Goal: Information Seeking & Learning: Learn about a topic

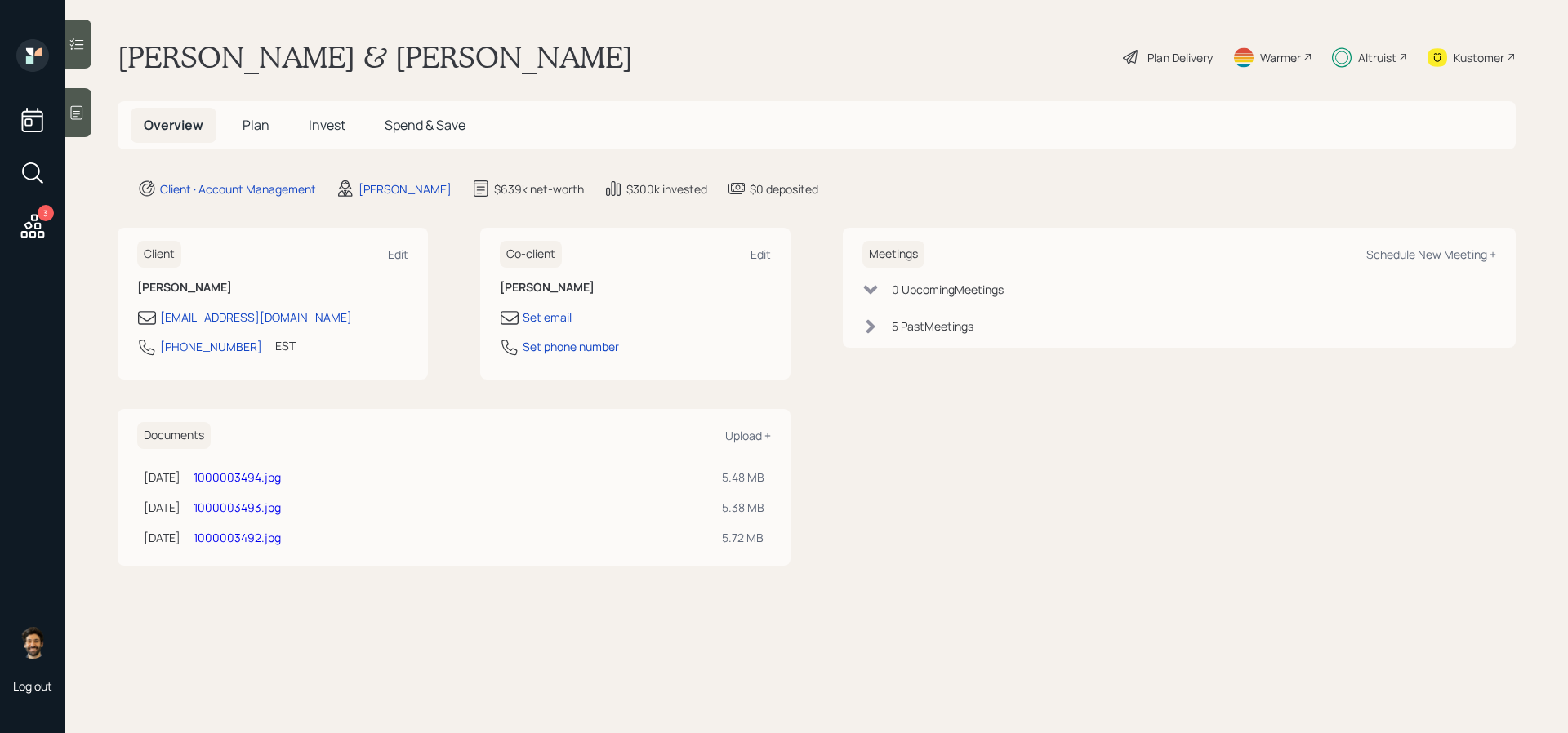
click at [1381, 58] on div "Altruist" at bounding box center [1377, 57] width 38 height 17
click at [268, 124] on h5 "Plan" at bounding box center [256, 125] width 53 height 35
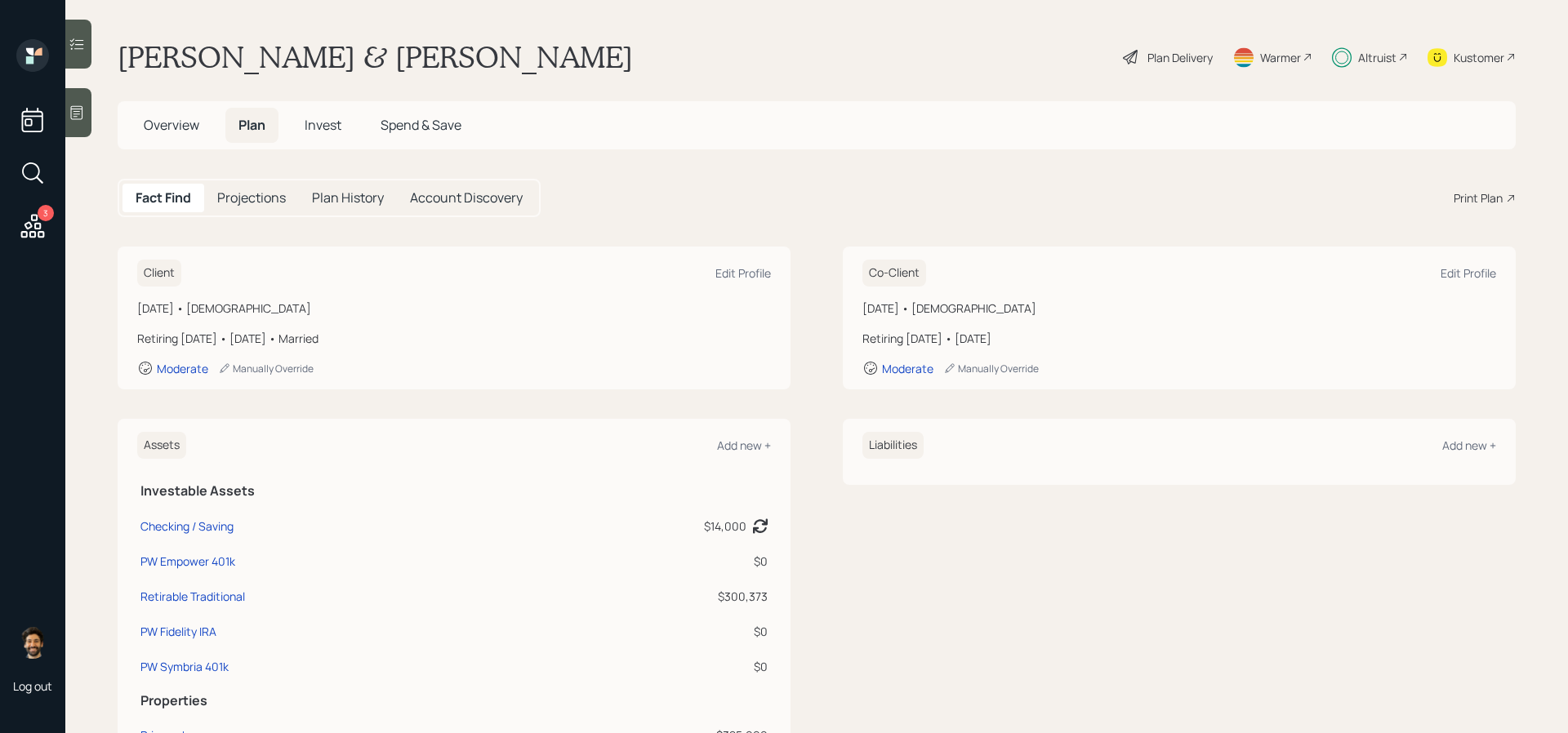
click at [317, 125] on span "Invest" at bounding box center [322, 125] width 37 height 18
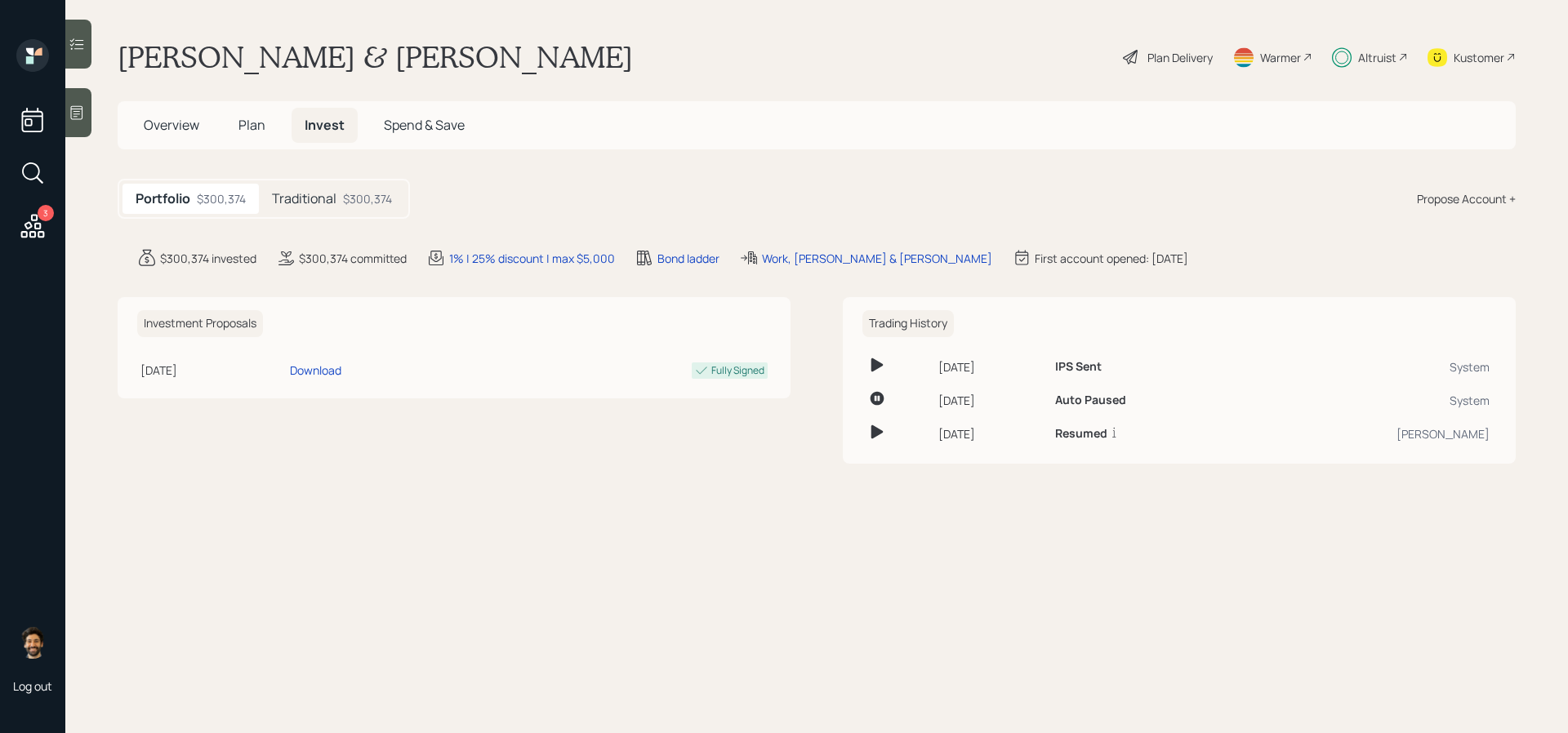
click at [296, 191] on h5 "Traditional" at bounding box center [304, 199] width 65 height 16
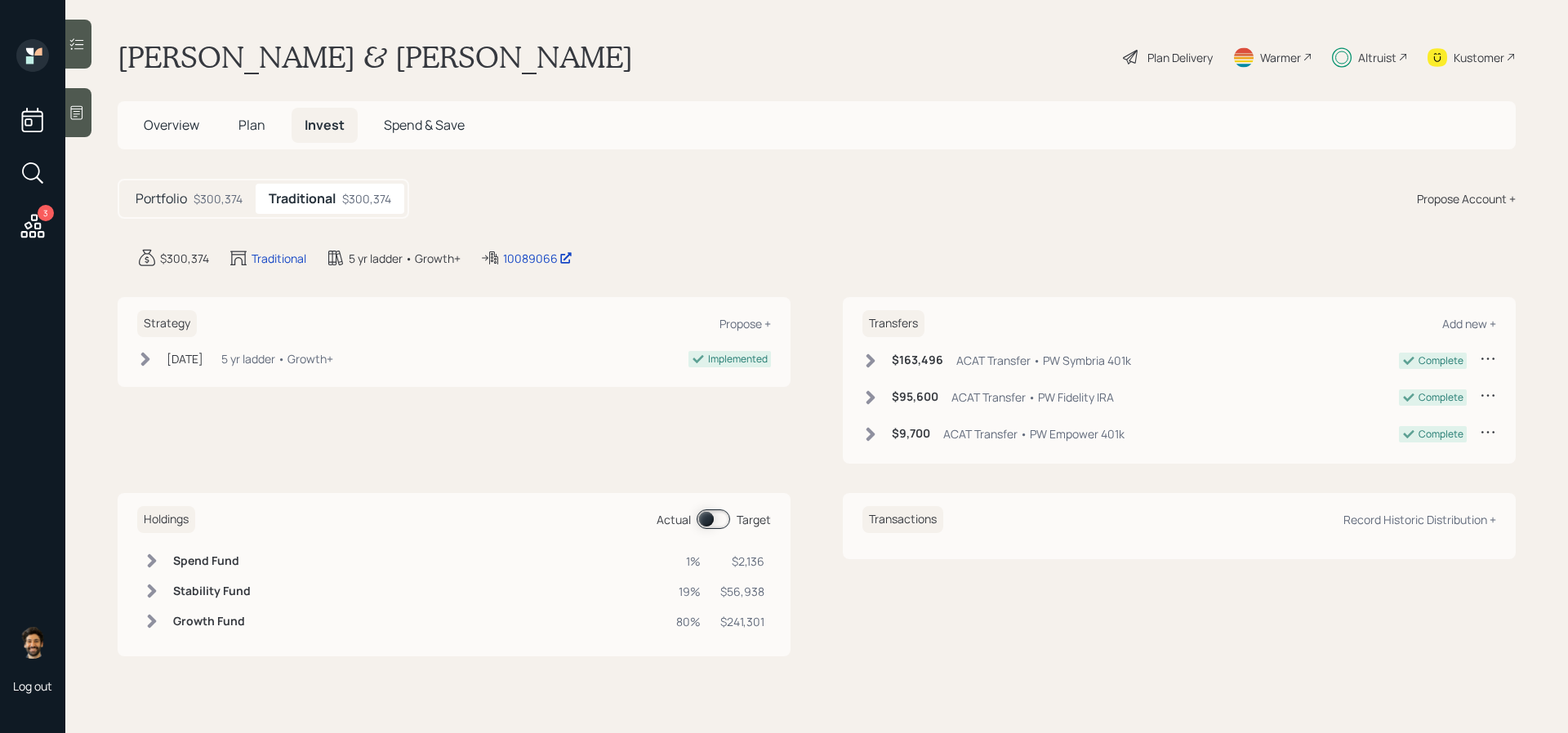
click at [262, 129] on span "Plan" at bounding box center [251, 125] width 27 height 18
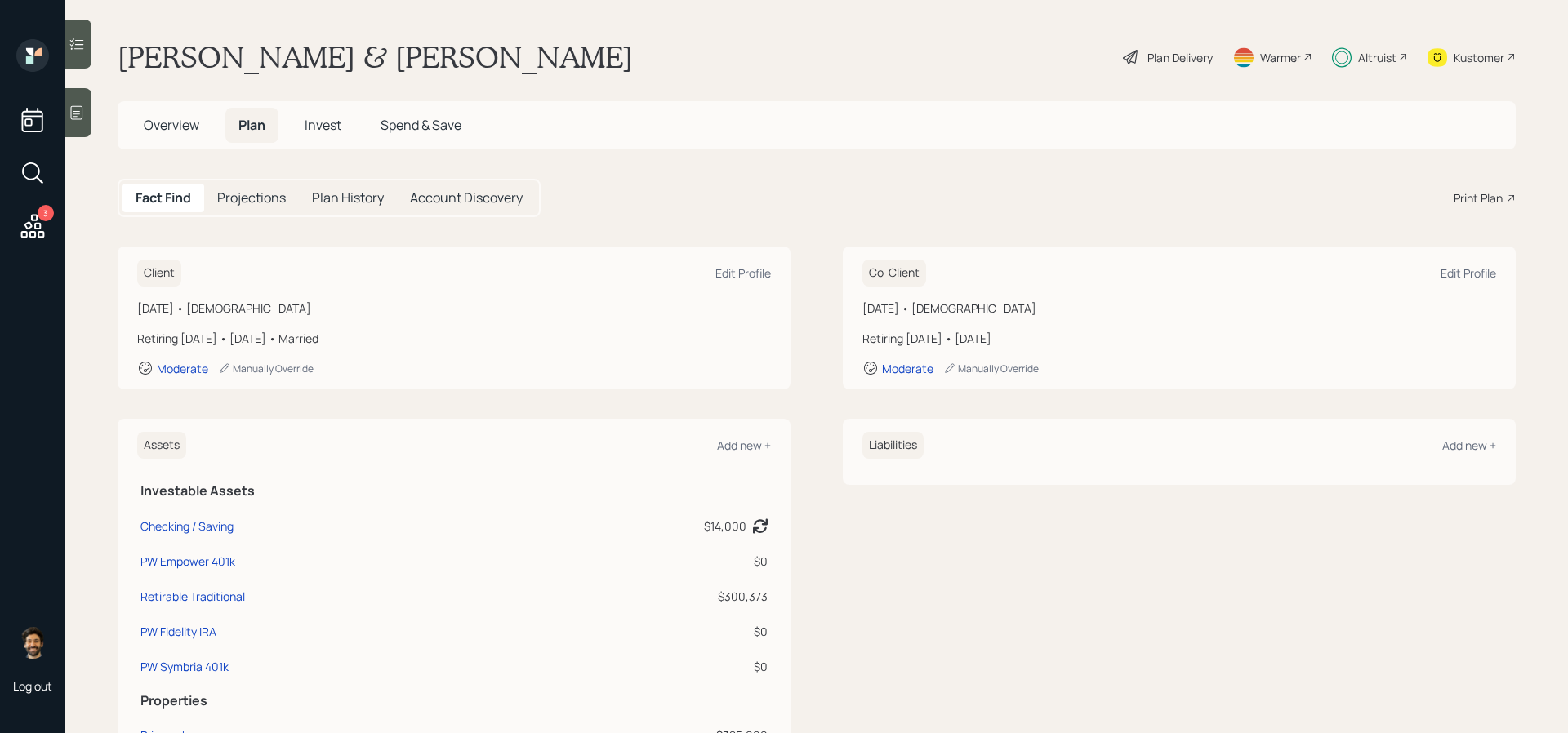
click at [1375, 50] on div "Altruist" at bounding box center [1377, 57] width 38 height 17
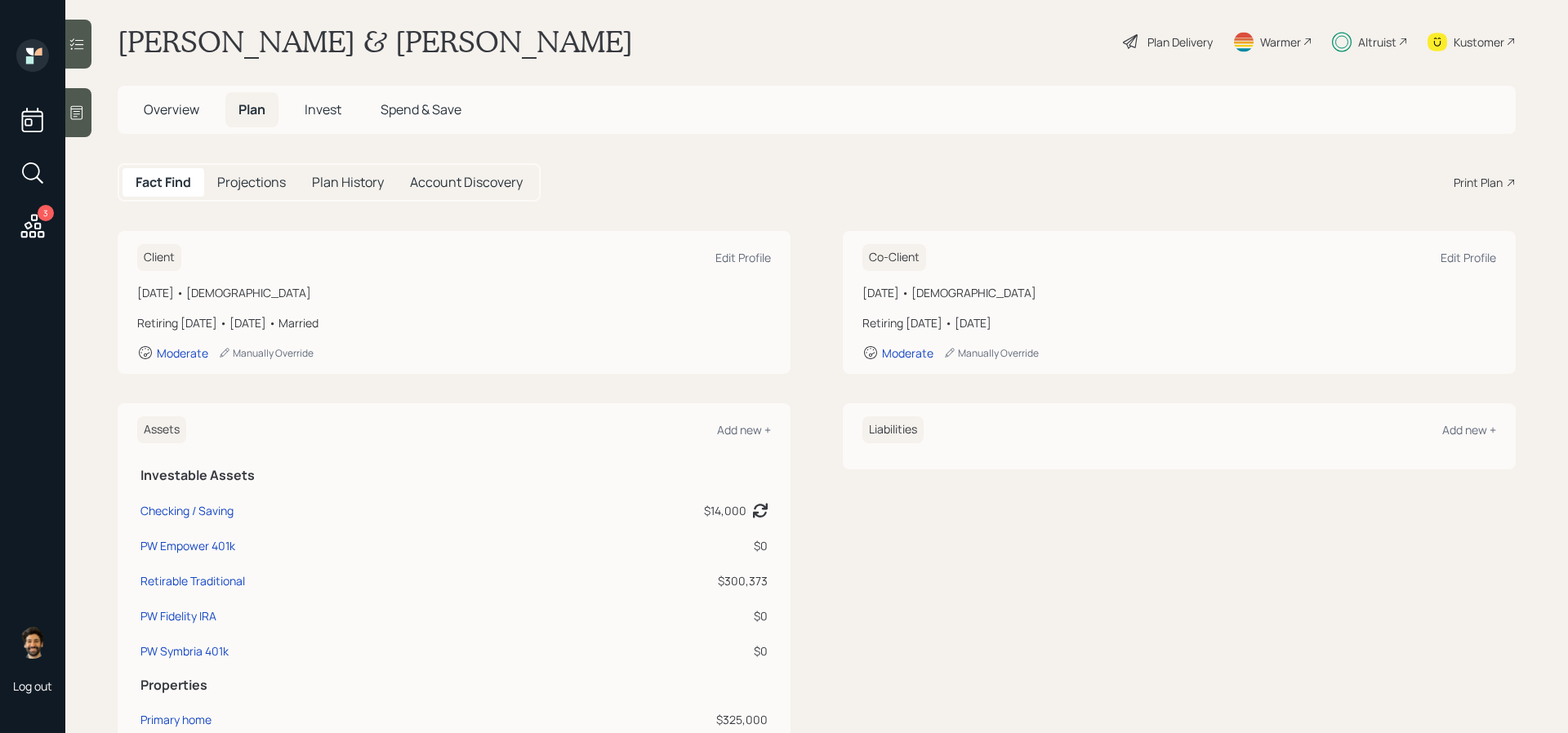
scroll to position [16, 0]
click at [739, 262] on div "Edit Profile" at bounding box center [742, 257] width 55 height 16
click at [1467, 42] on div "Kustomer" at bounding box center [1479, 41] width 51 height 17
click at [486, 180] on h5 "Account Discovery" at bounding box center [466, 182] width 112 height 16
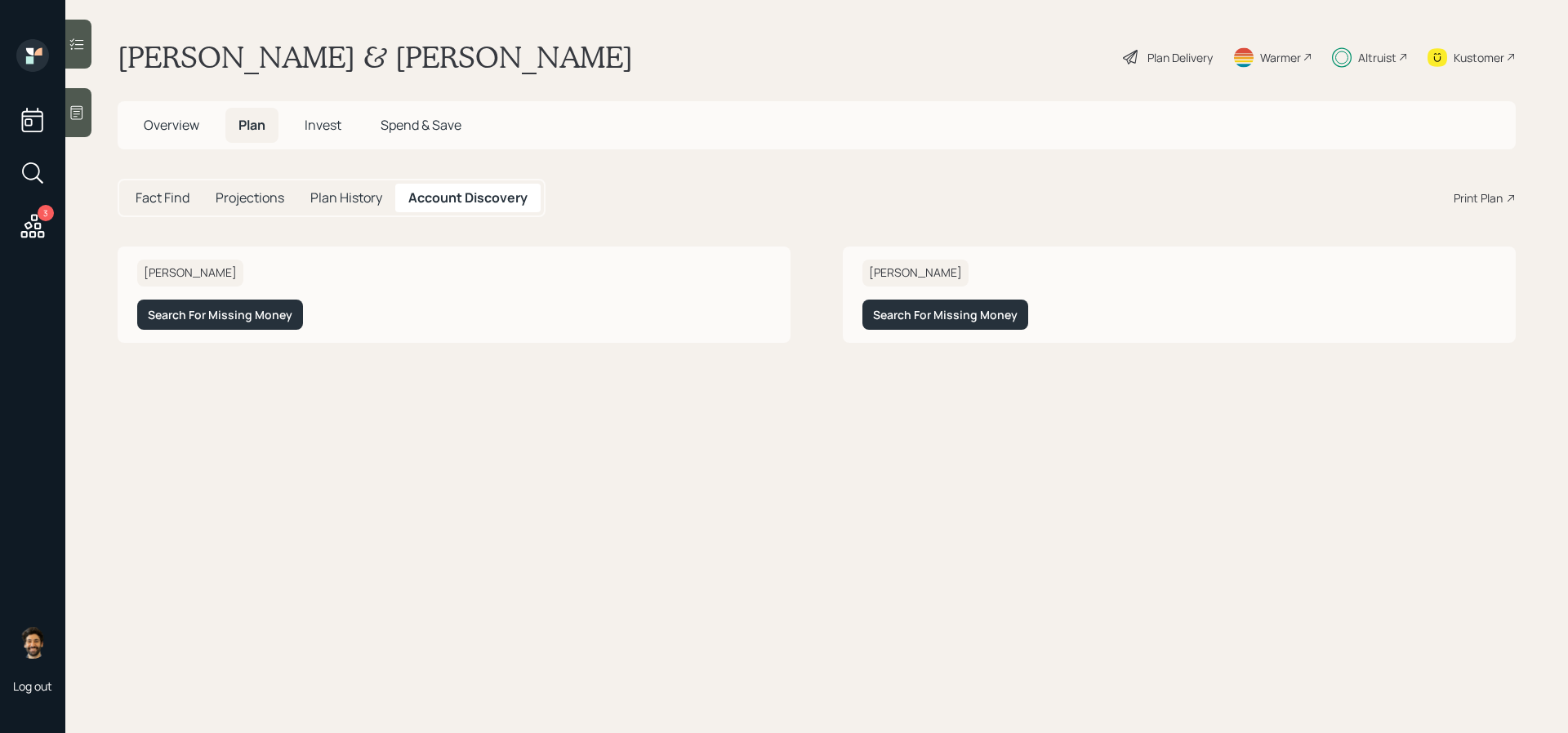
click at [241, 197] on h5 "Projections" at bounding box center [249, 198] width 68 height 16
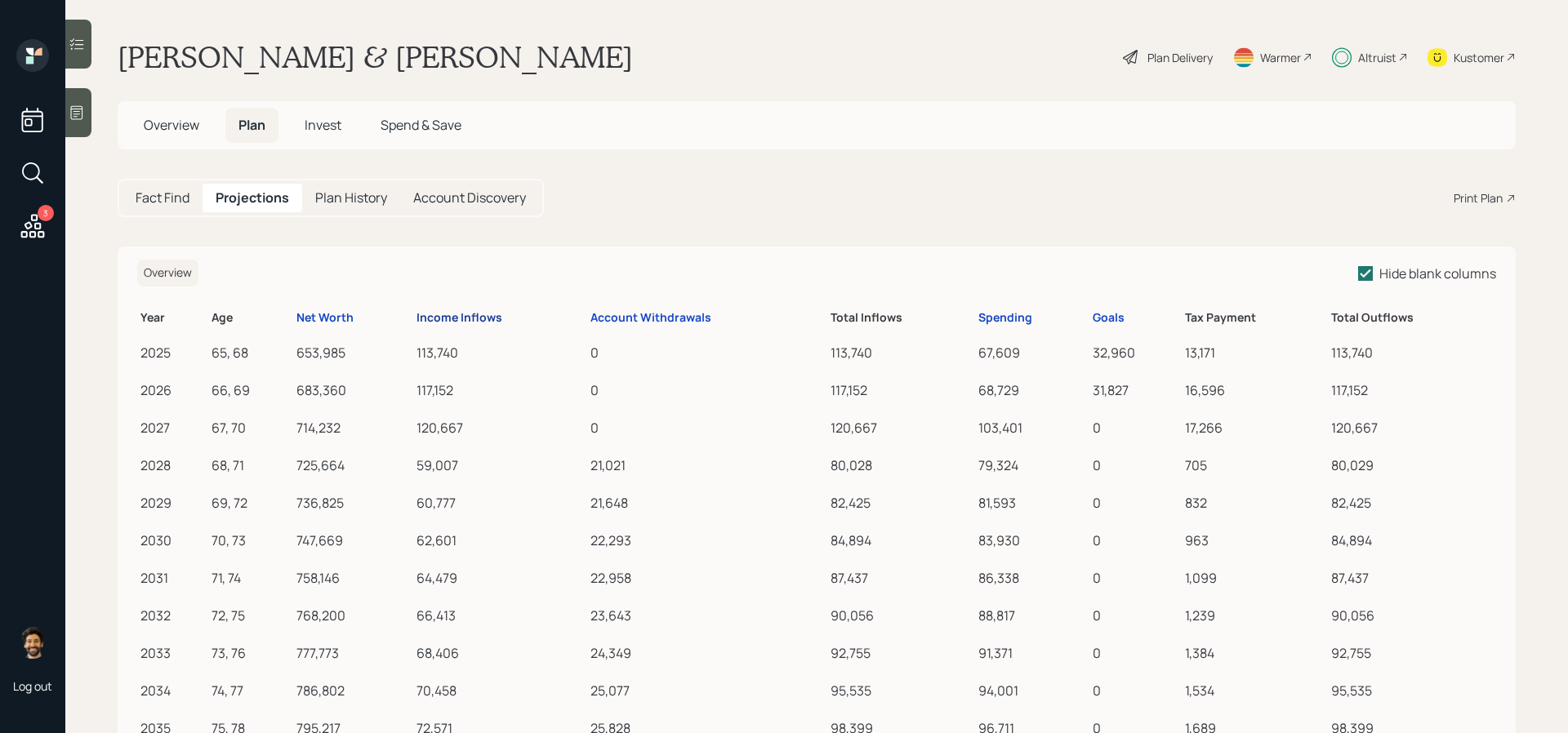
click at [460, 314] on div "Income Inflows" at bounding box center [458, 318] width 85 height 14
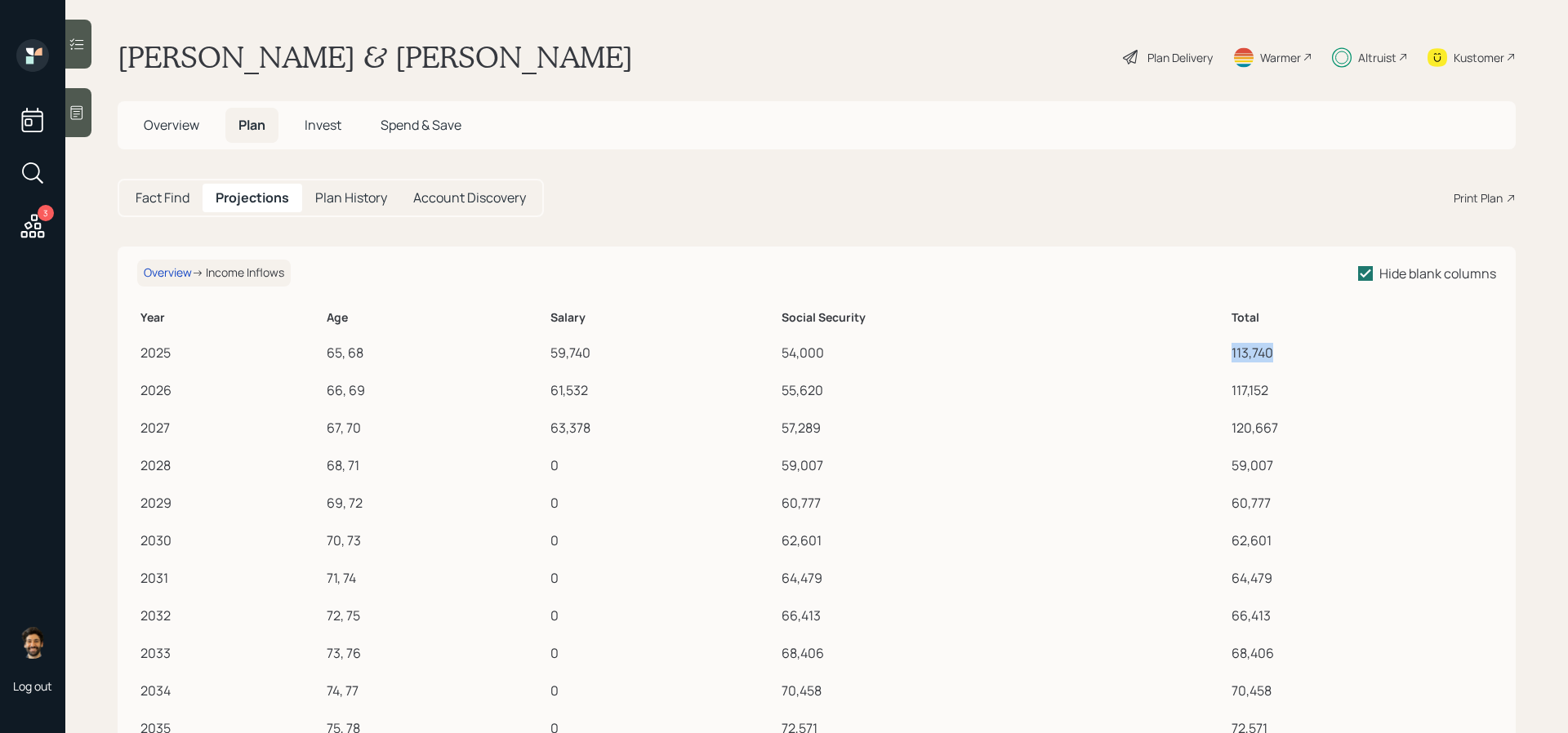
drag, startPoint x: 1228, startPoint y: 347, endPoint x: 1309, endPoint y: 348, distance: 81.0
click at [1309, 348] on td "113,740" at bounding box center [1362, 351] width 268 height 37
click at [176, 201] on h5 "Fact Find" at bounding box center [163, 198] width 54 height 16
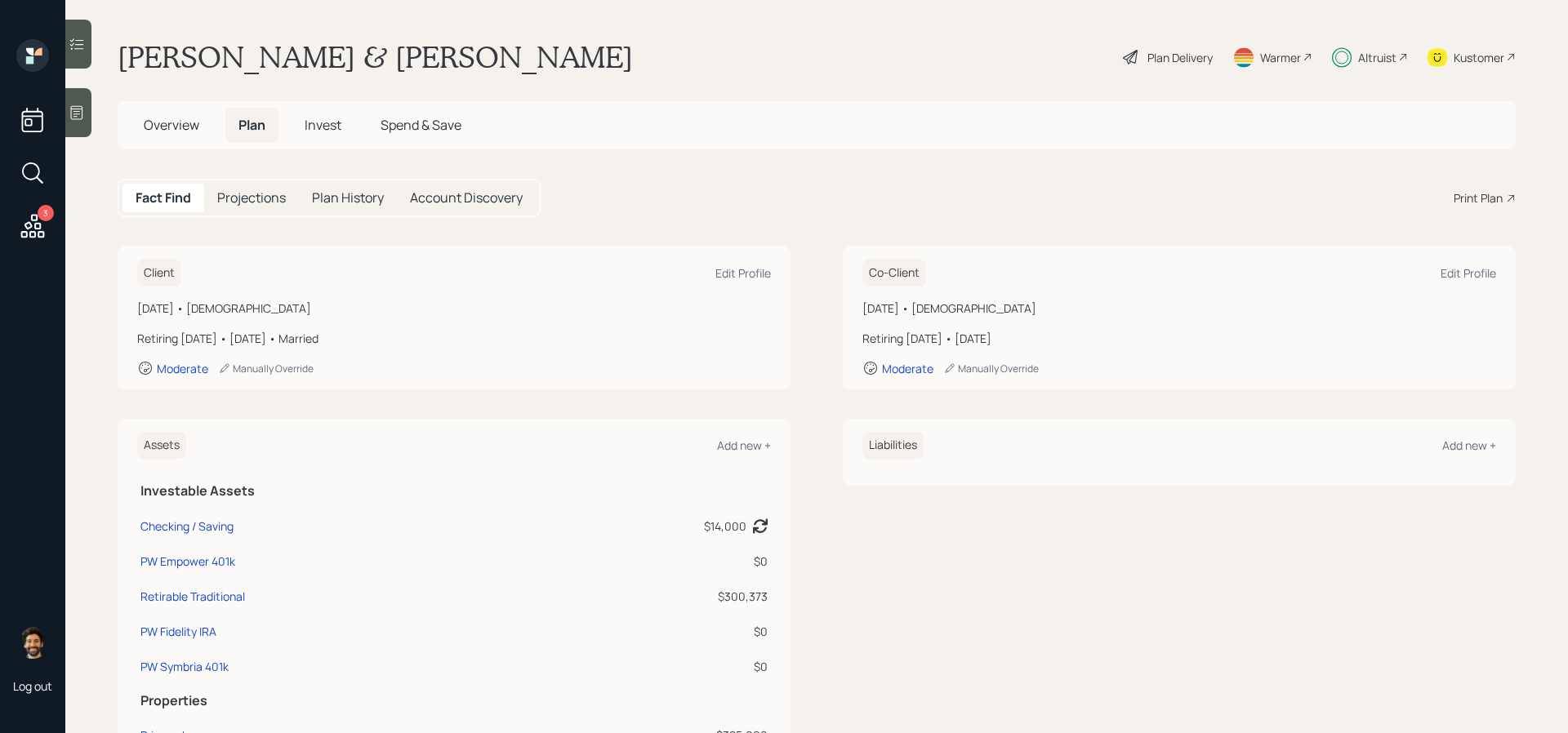
click at [1170, 62] on div "Plan Delivery" at bounding box center [1180, 57] width 66 height 17
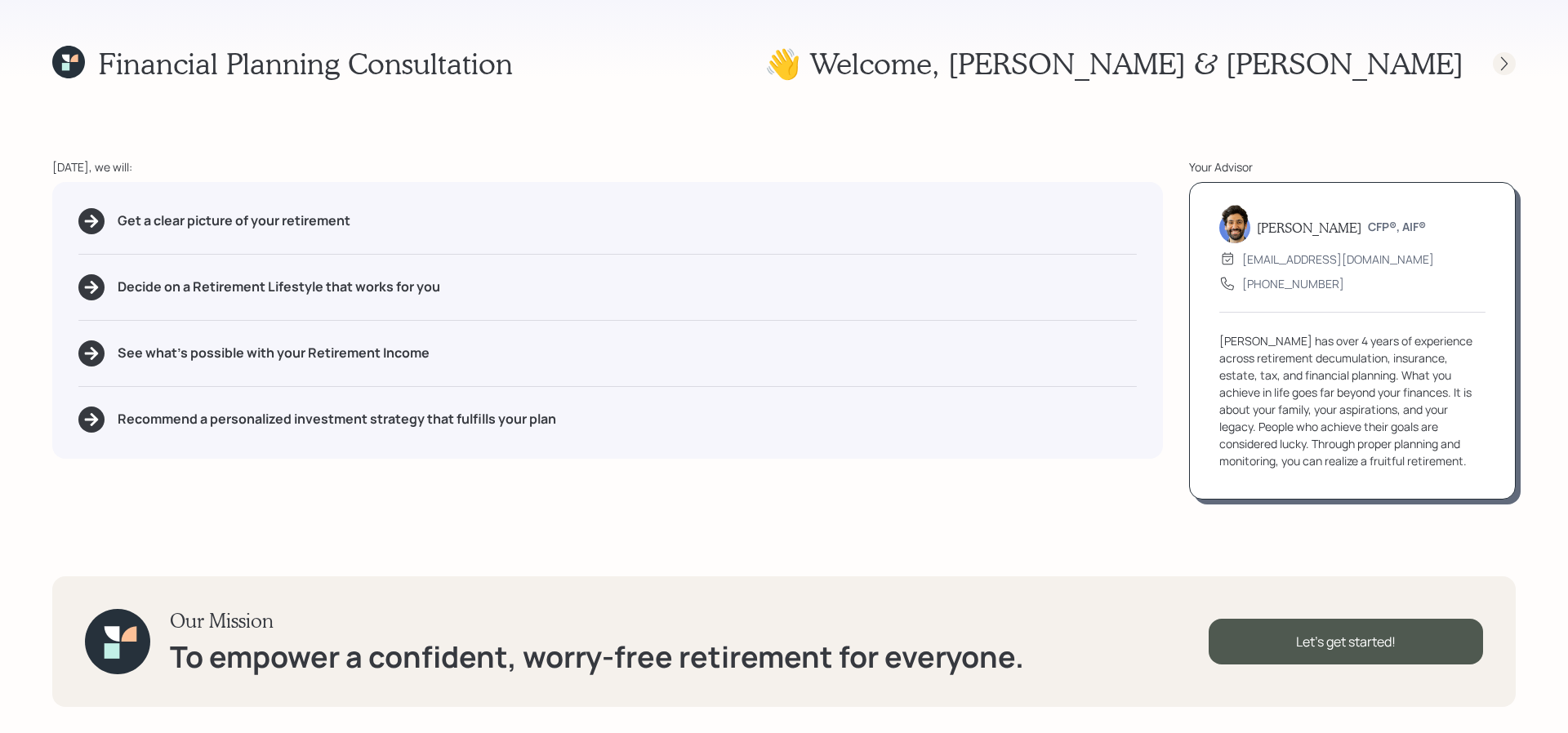
click at [1499, 61] on icon at bounding box center [1503, 63] width 16 height 16
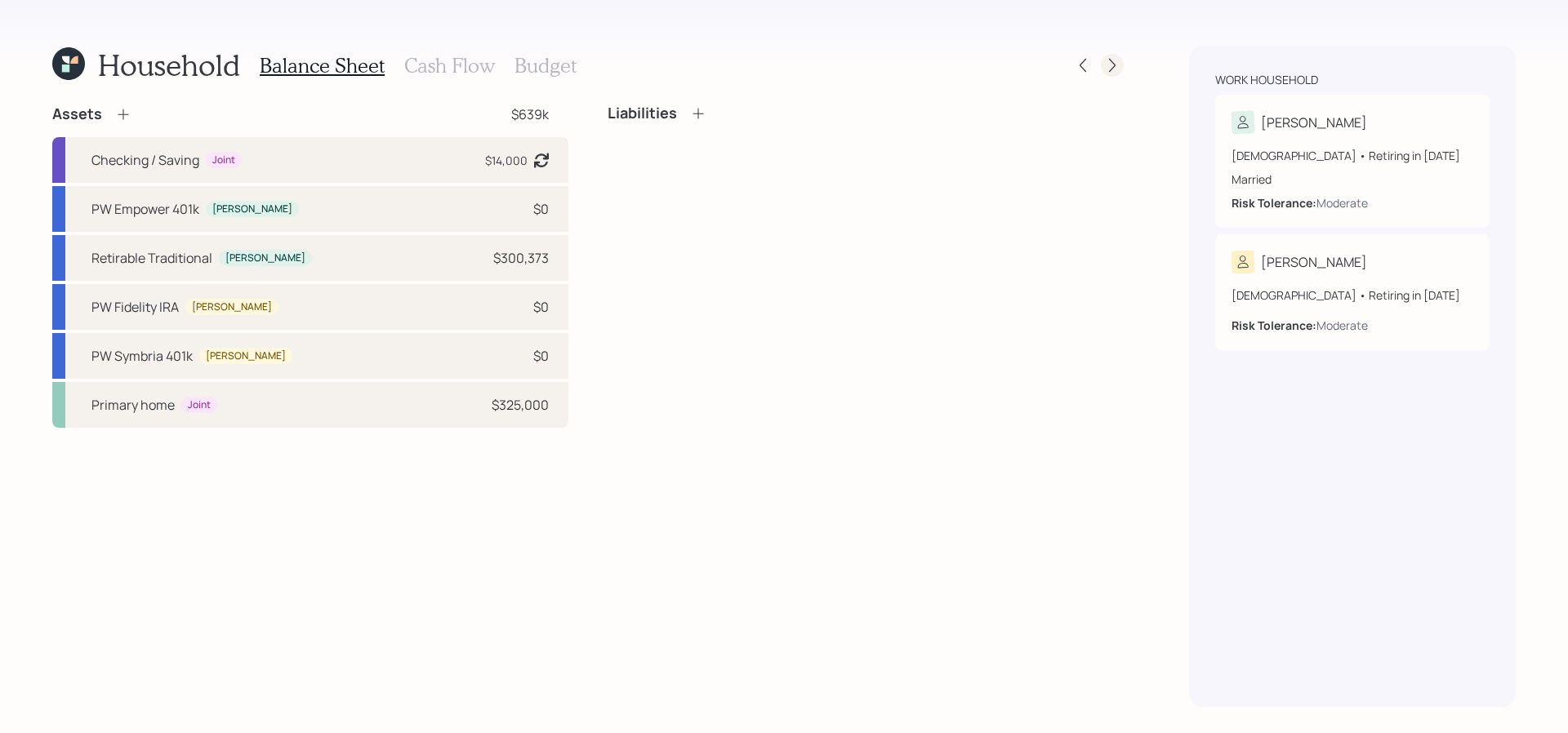
click at [1119, 58] on icon at bounding box center [1112, 65] width 16 height 16
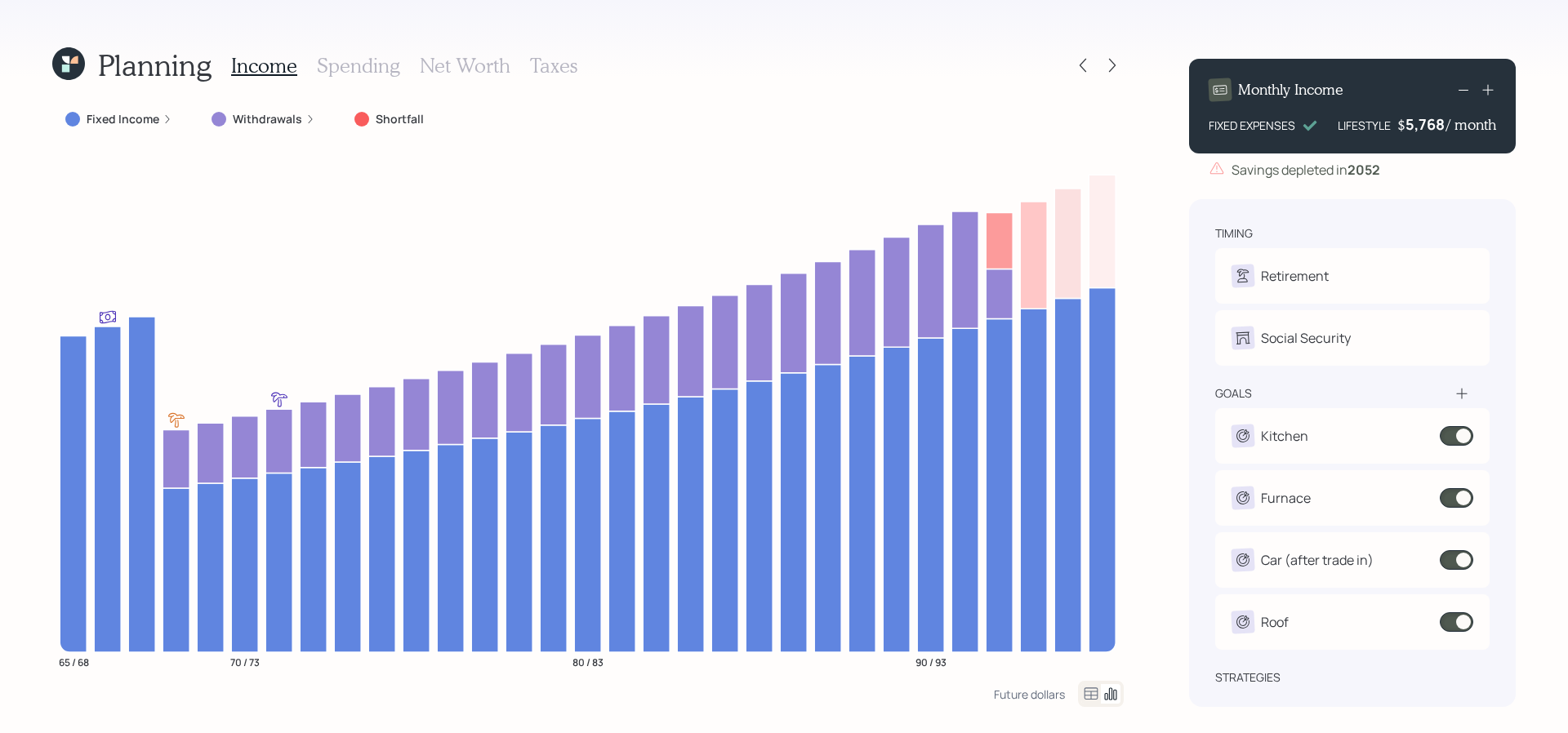
click at [359, 69] on h3 "Spending" at bounding box center [358, 66] width 83 height 23
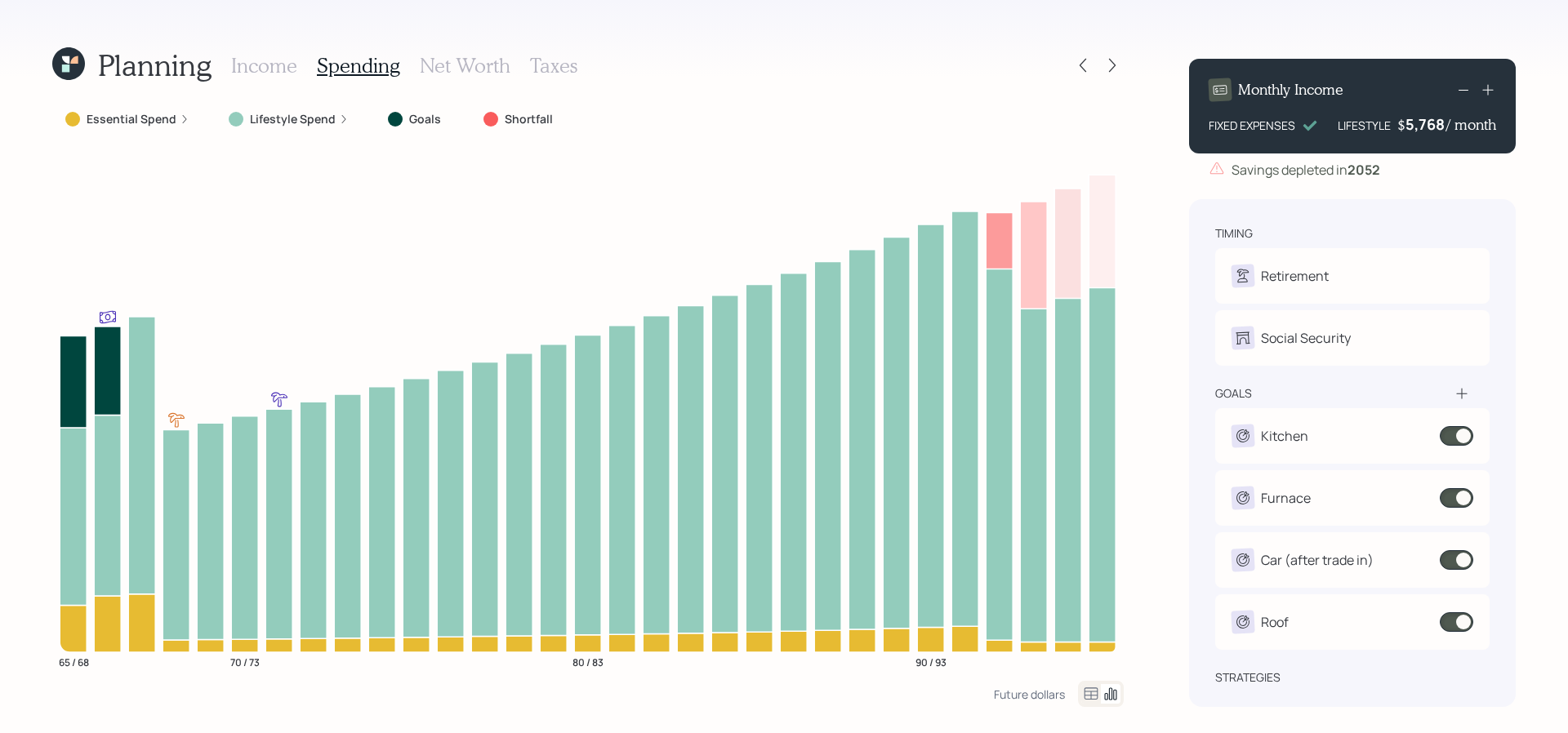
click at [76, 67] on icon at bounding box center [68, 64] width 33 height 33
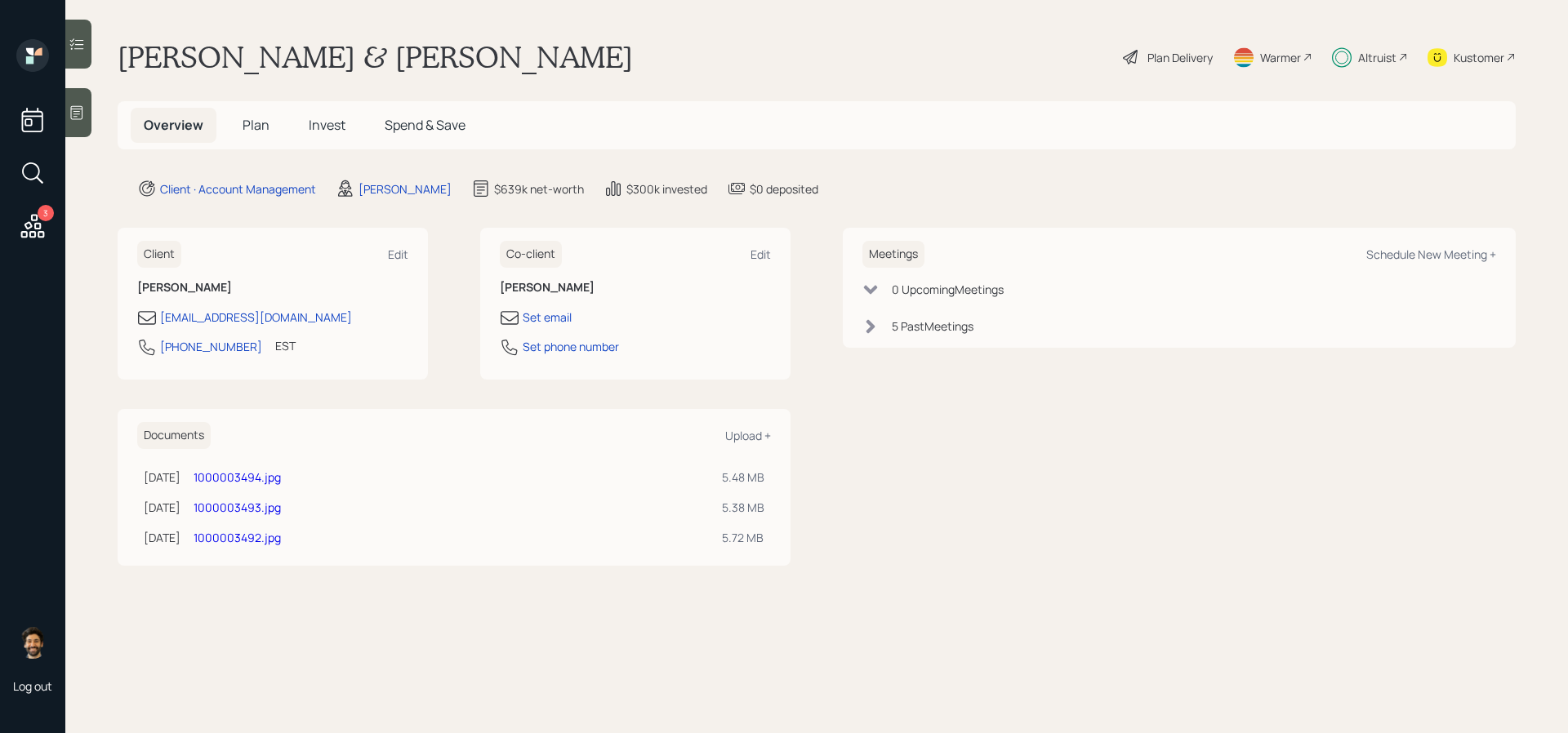
click at [235, 125] on h5 "Plan" at bounding box center [256, 125] width 53 height 35
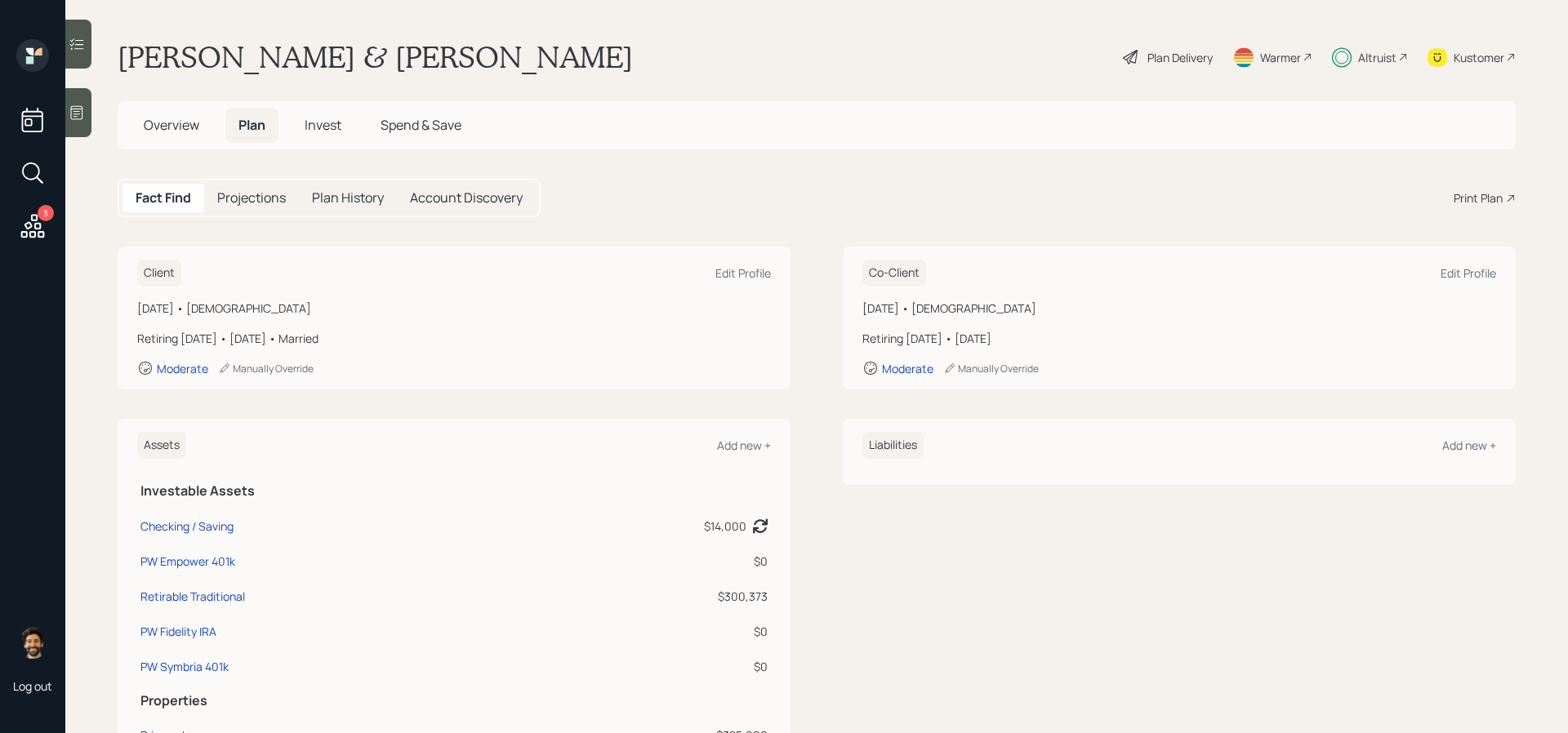
click at [250, 200] on h5 "Projections" at bounding box center [251, 198] width 68 height 16
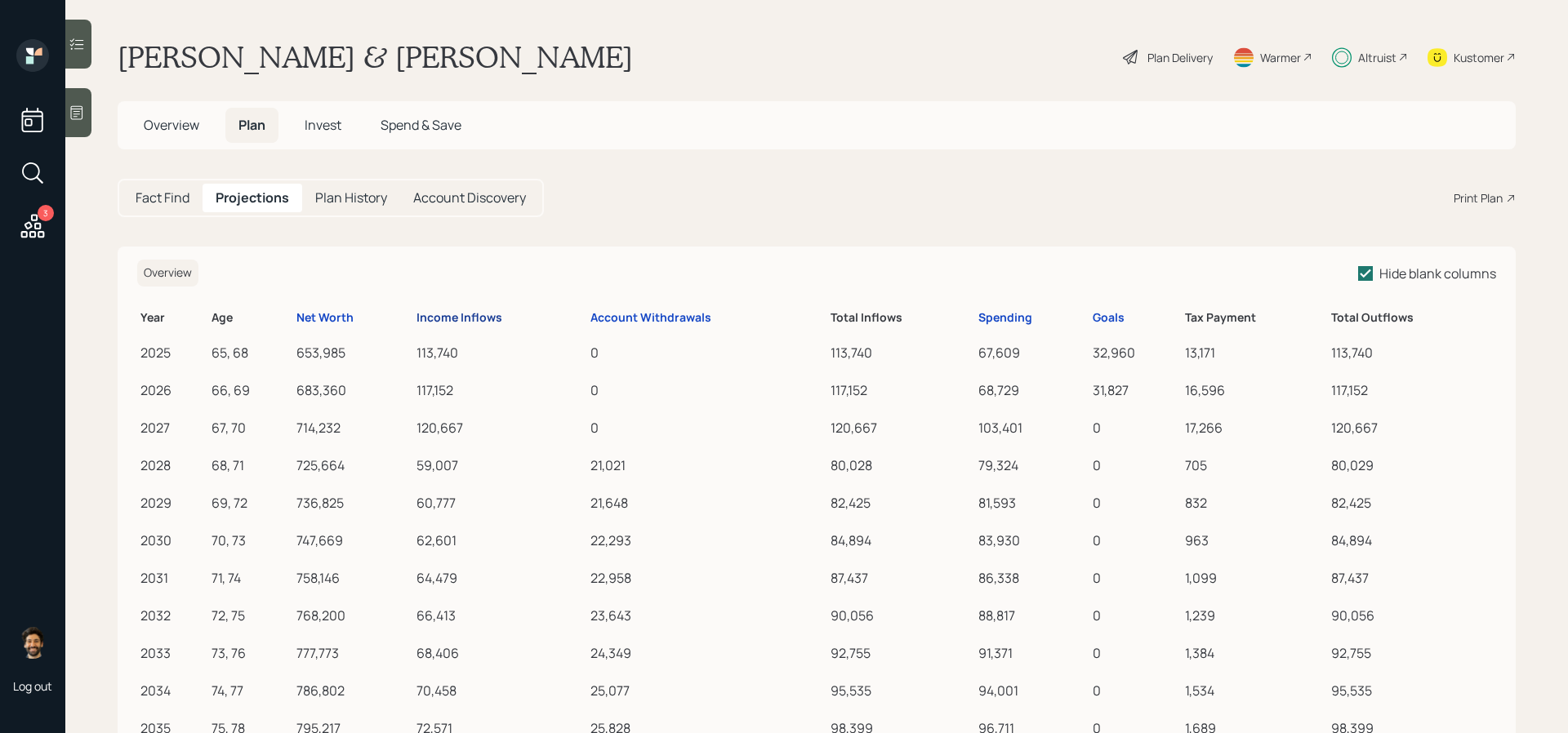
click at [458, 314] on div "Income Inflows" at bounding box center [458, 318] width 85 height 14
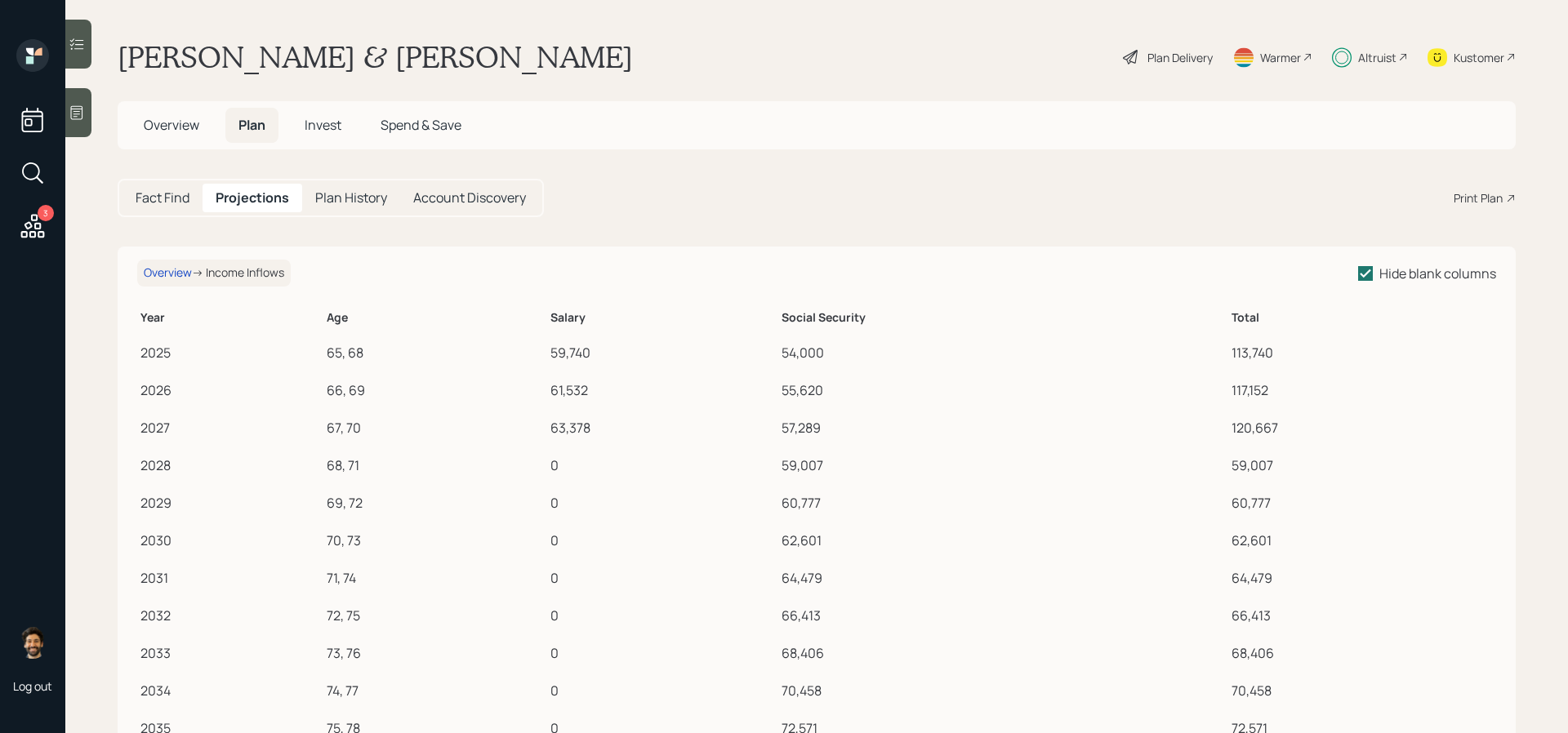
click at [1156, 61] on div "Plan Delivery" at bounding box center [1180, 57] width 66 height 17
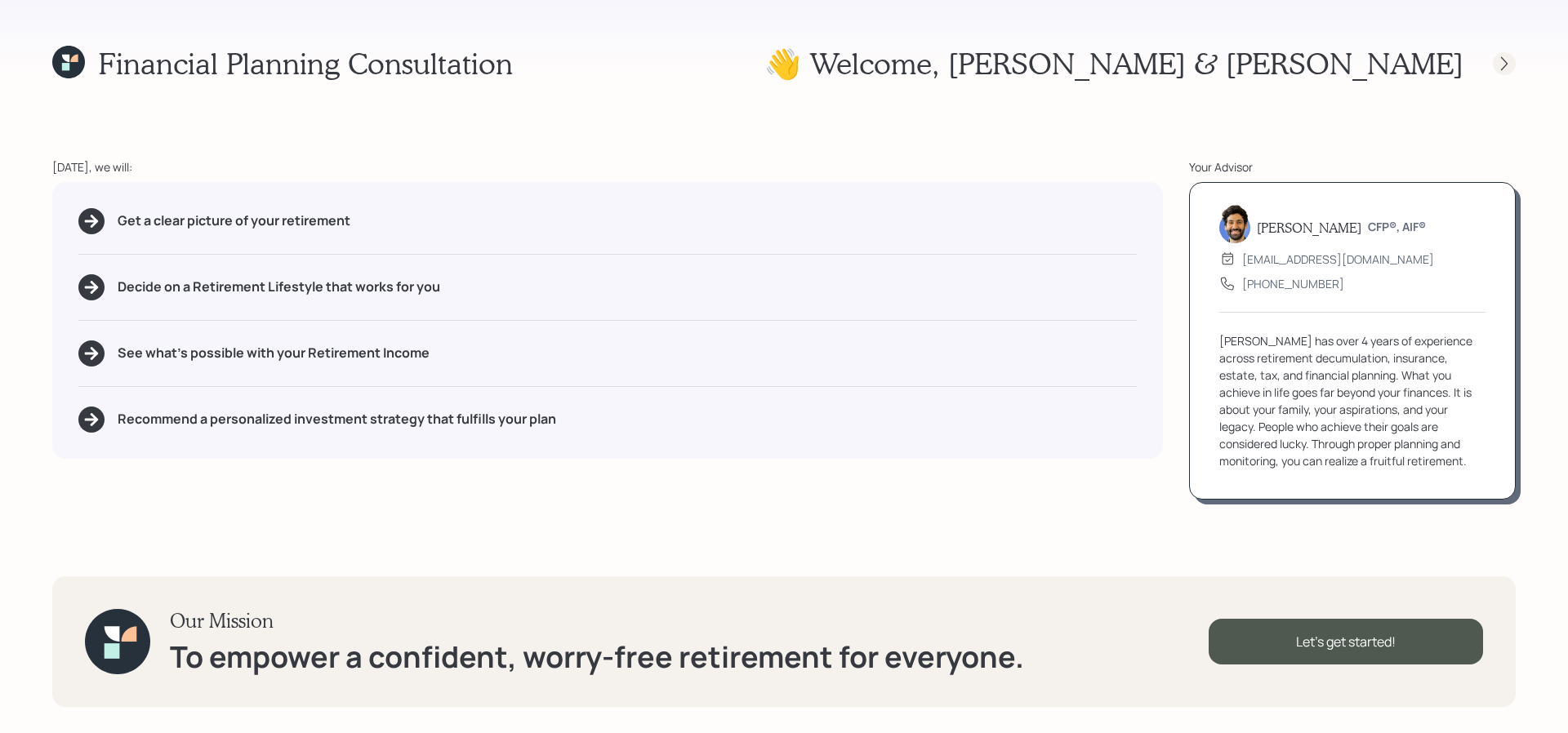
click at [1509, 65] on icon at bounding box center [1503, 63] width 16 height 16
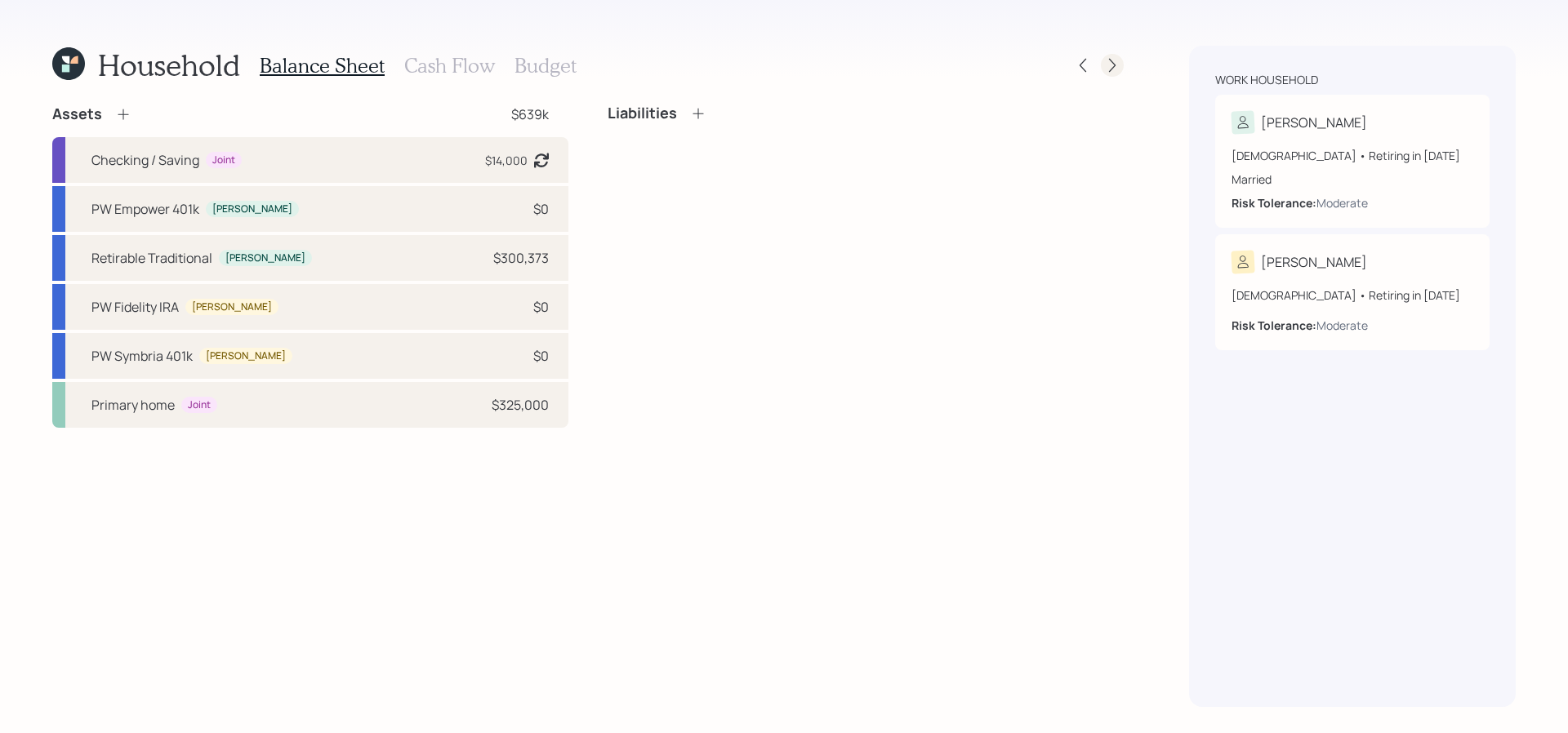
click at [1107, 67] on icon at bounding box center [1112, 65] width 16 height 16
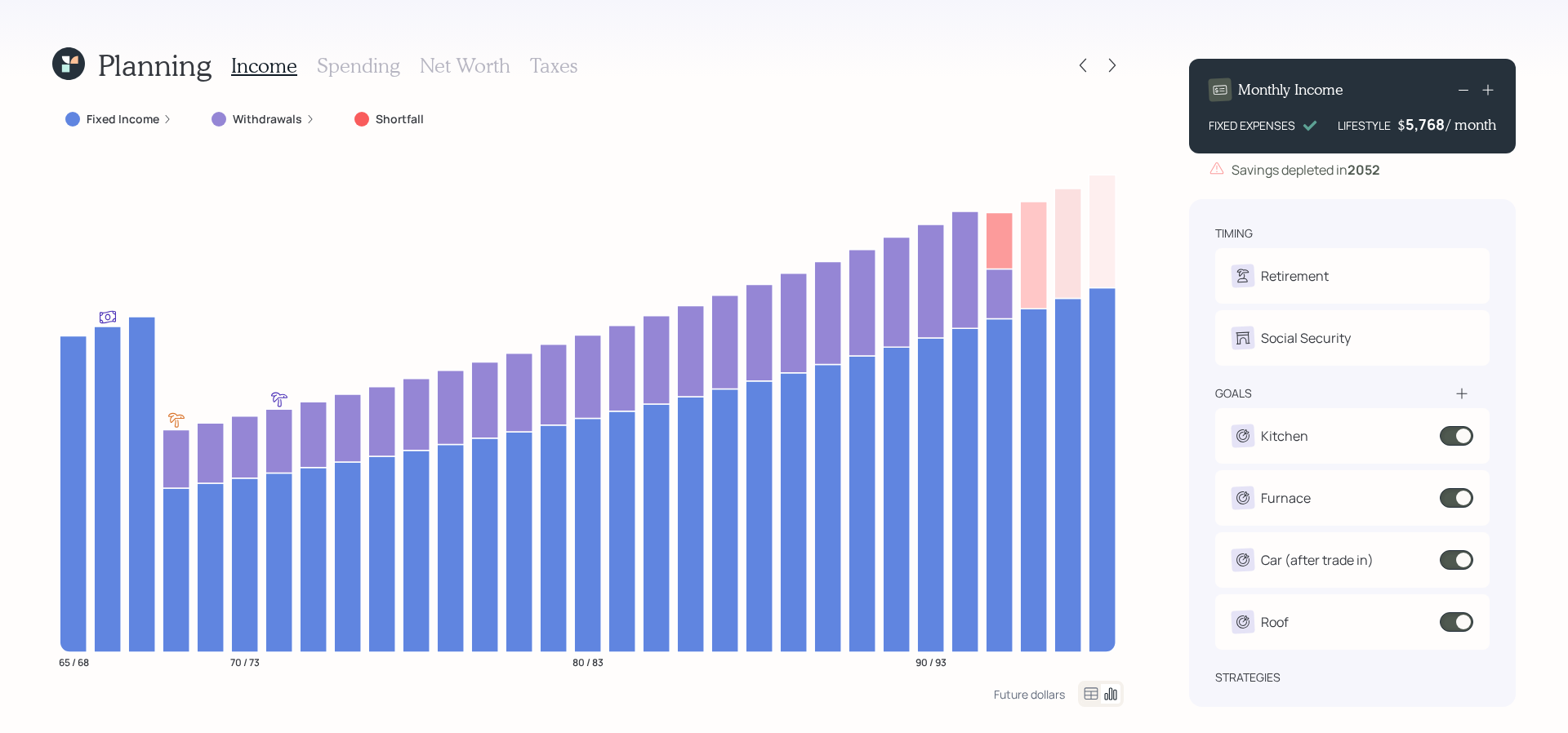
click at [68, 59] on icon at bounding box center [66, 60] width 7 height 7
